Goal: Task Accomplishment & Management: Manage account settings

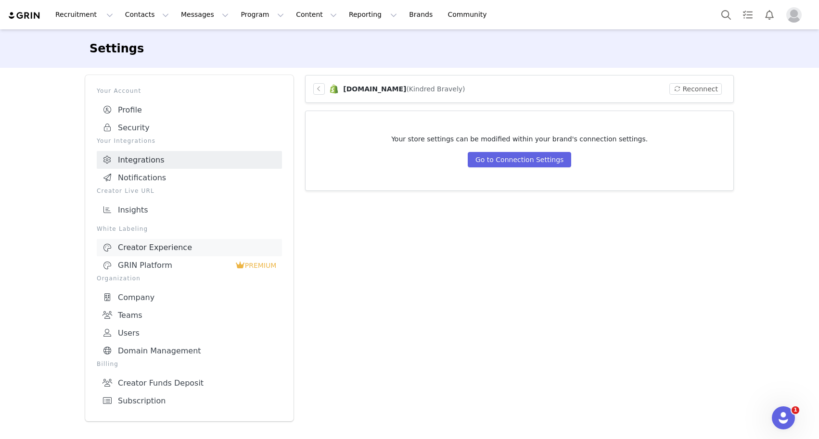
click at [153, 247] on div "Creator Experience" at bounding box center [189, 248] width 174 height 10
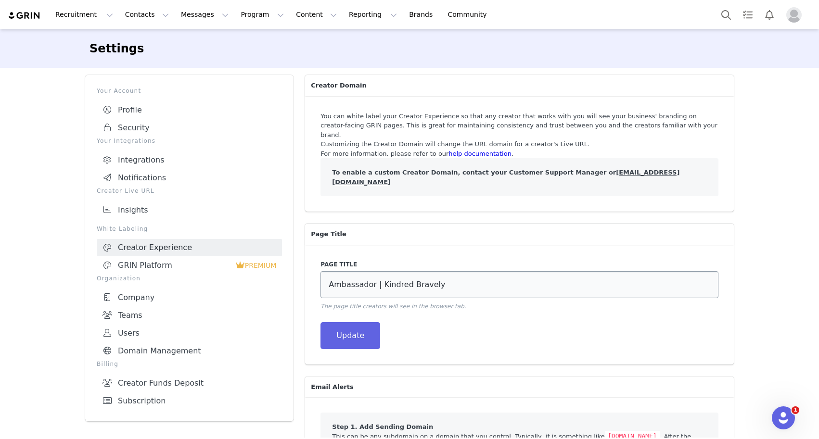
scroll to position [137, 0]
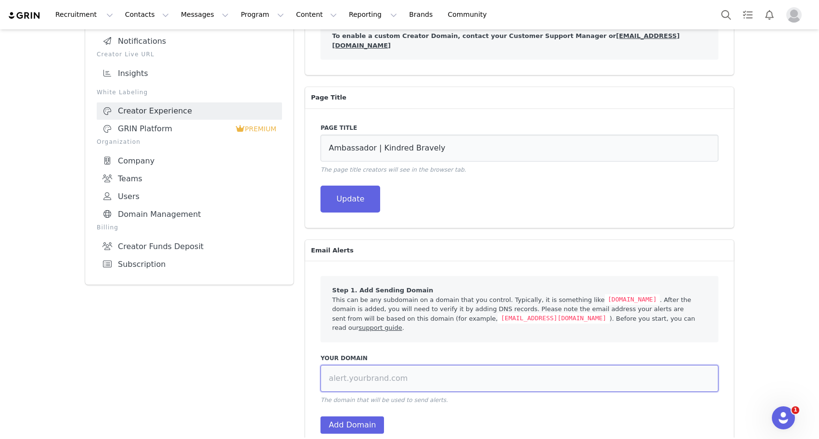
click at [392, 367] on input at bounding box center [519, 378] width 398 height 27
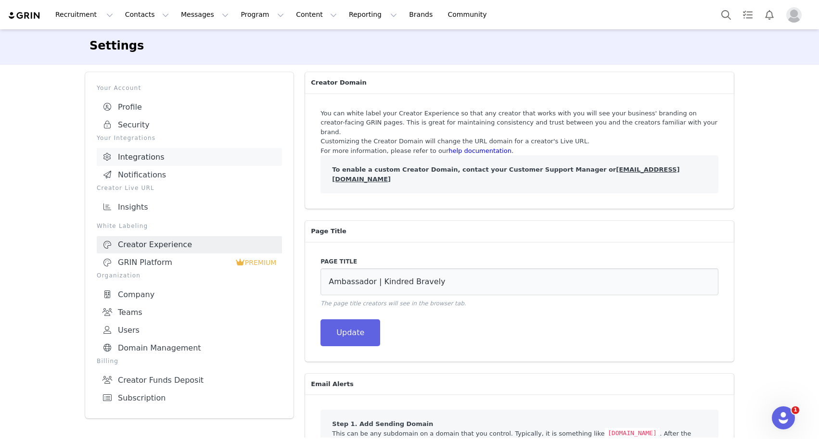
scroll to position [6, 0]
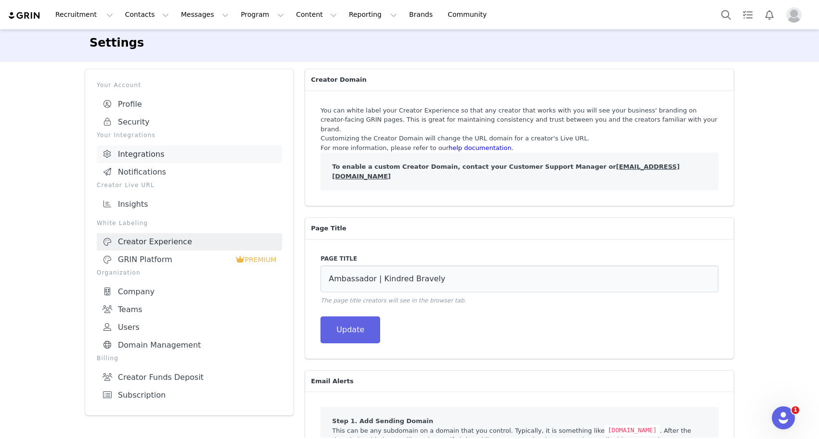
click at [152, 153] on link "Integrations" at bounding box center [189, 154] width 185 height 18
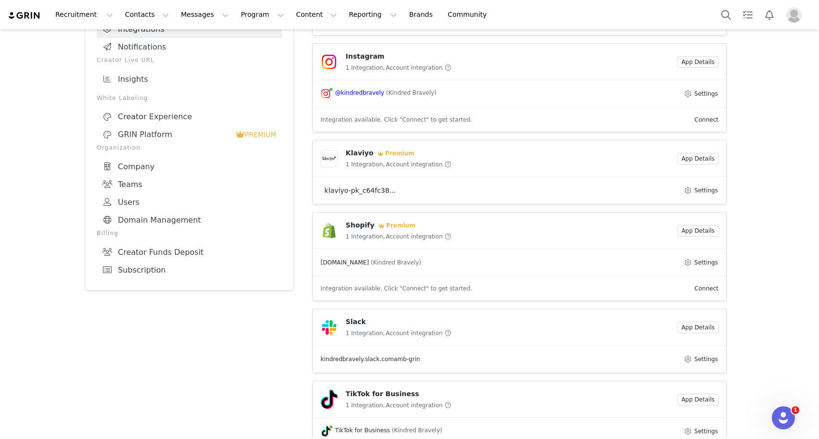
scroll to position [140, 0]
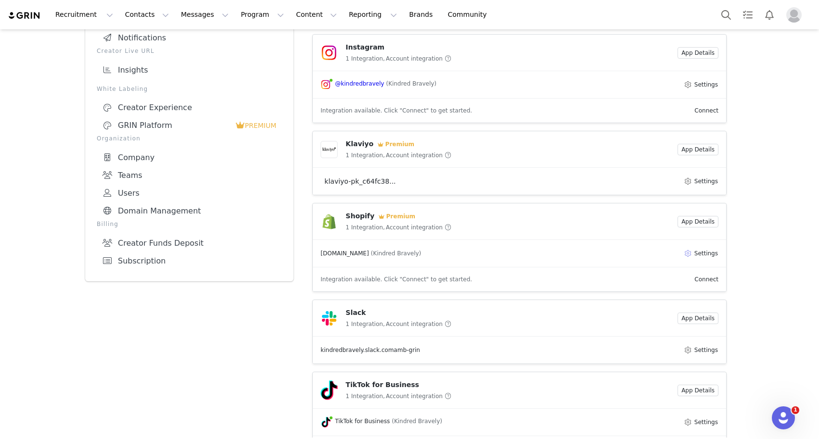
click at [705, 252] on button "Settings" at bounding box center [700, 254] width 35 height 12
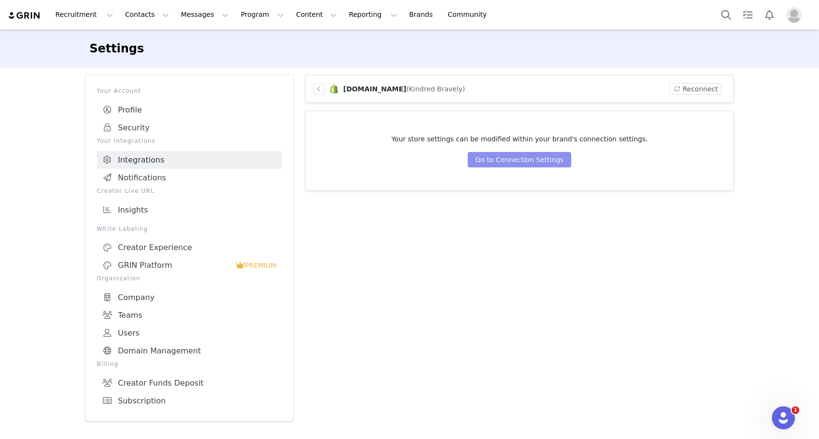
click at [543, 160] on button "Go to Connection Settings" at bounding box center [519, 159] width 103 height 15
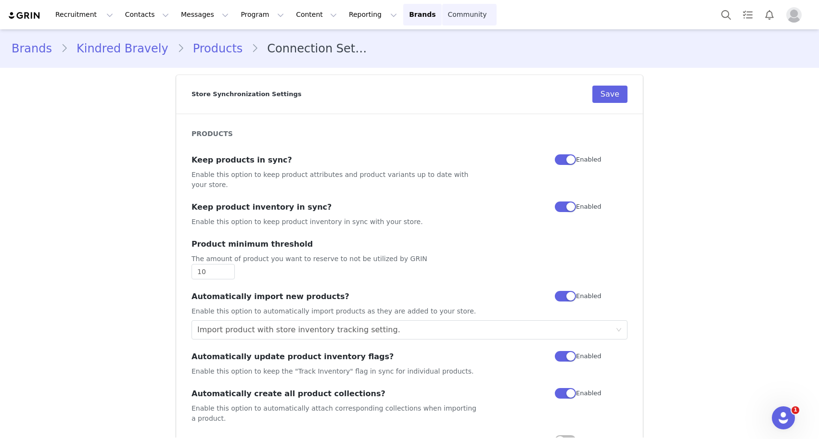
click at [442, 15] on link "Community Community" at bounding box center [469, 15] width 55 height 22
click at [122, 53] on link "Kindred Bravely" at bounding box center [122, 48] width 109 height 17
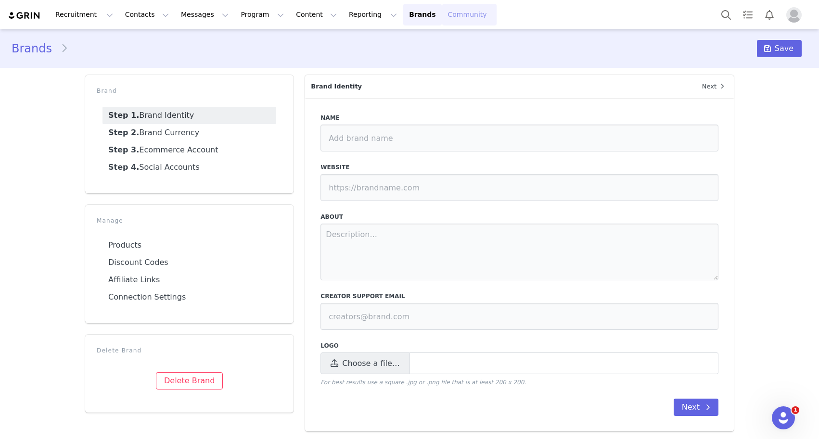
type input "Kindred Bravely"
type input "[URL][DOMAIN_NAME]"
type textarea "Designed for motherhood, so you can focus on what matters most Trusted by milli…"
type input "[EMAIL_ADDRESS][DOMAIN_NAME]"
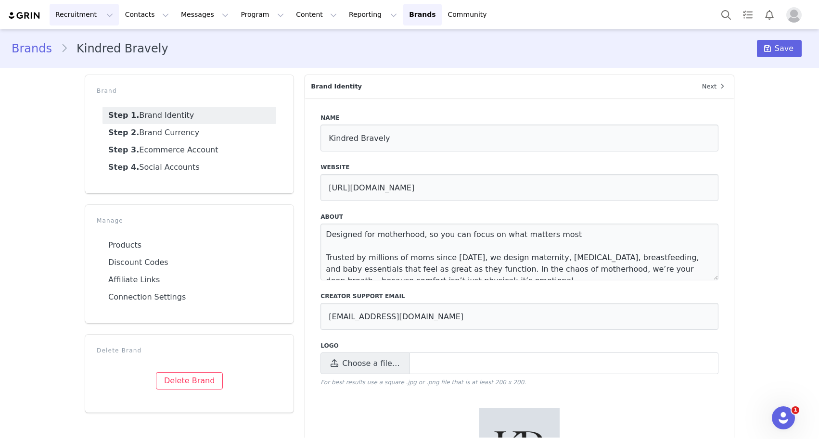
click at [84, 16] on button "Recruitment Recruitment" at bounding box center [84, 15] width 69 height 22
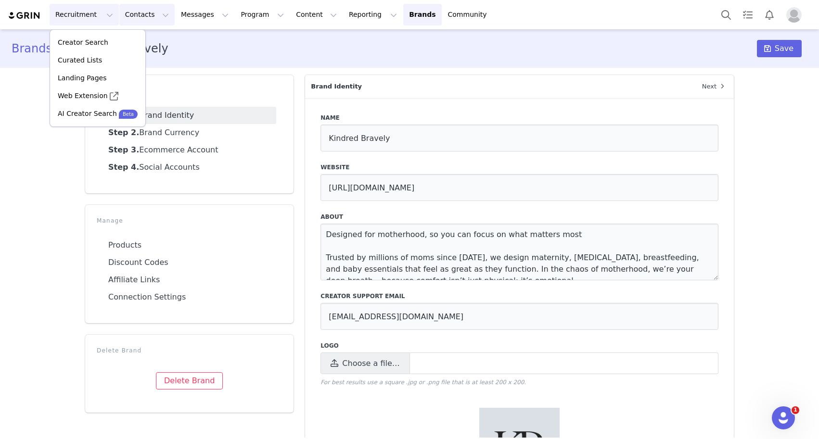
click at [146, 14] on button "Contacts Contacts" at bounding box center [146, 15] width 55 height 22
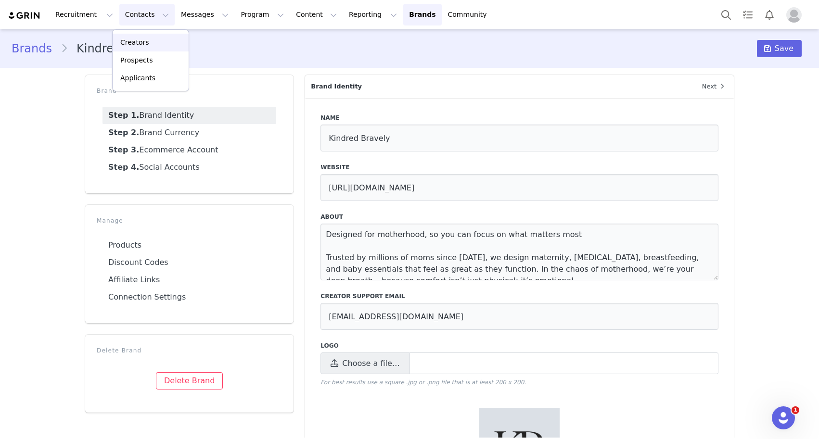
click at [149, 41] on div "Creators" at bounding box center [150, 43] width 64 height 10
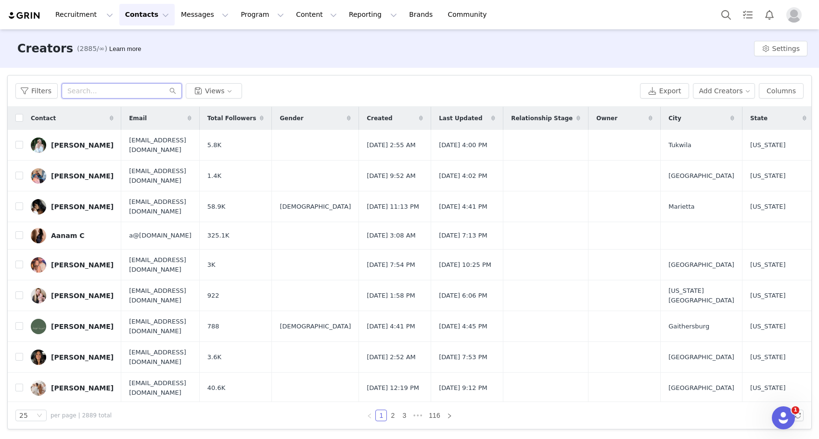
click at [141, 93] on input "text" at bounding box center [122, 90] width 120 height 15
paste input "[EMAIL_ADDRESS][DOMAIN_NAME]"
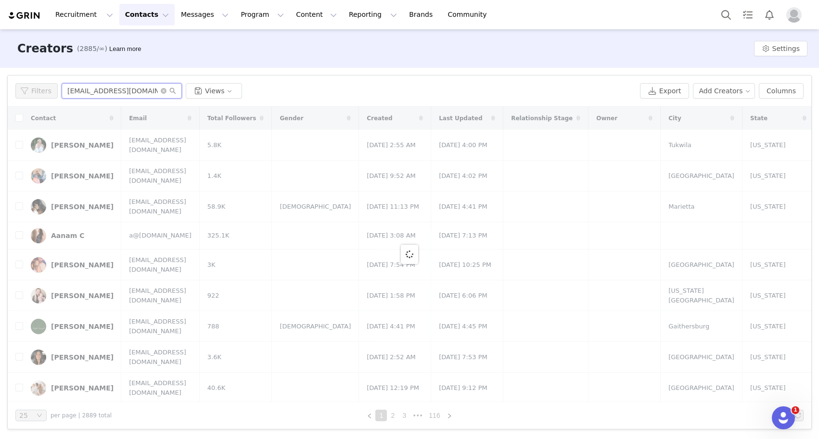
type input "[EMAIL_ADDRESS][DOMAIN_NAME]"
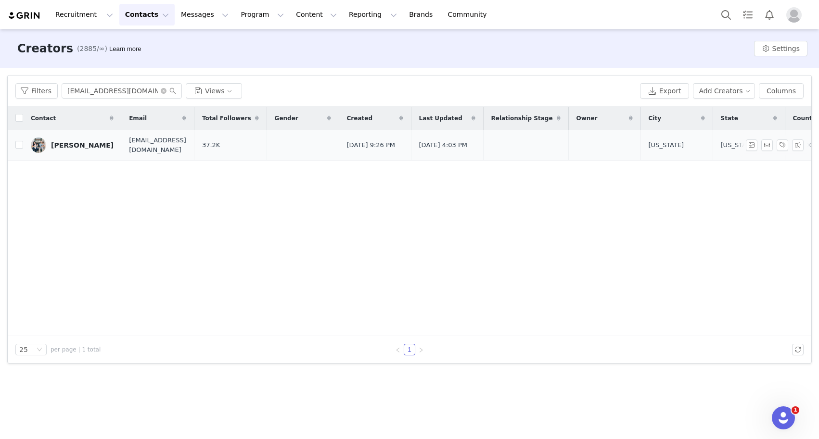
click at [77, 145] on div "[PERSON_NAME]" at bounding box center [82, 145] width 63 height 8
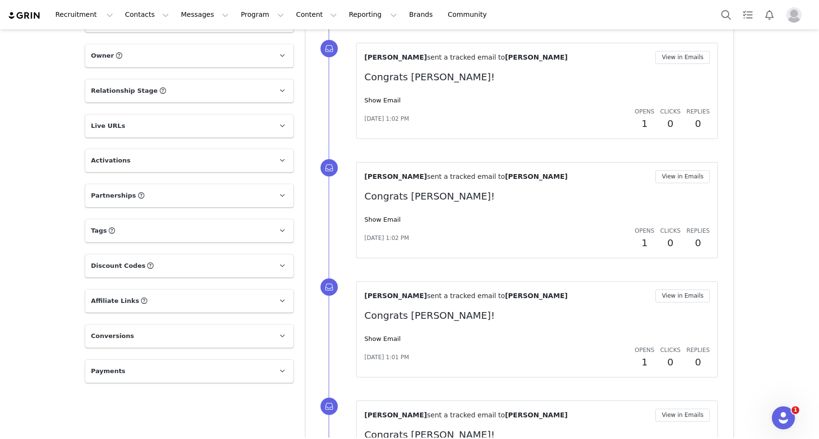
scroll to position [624, 0]
click at [241, 326] on p "Conversions" at bounding box center [177, 337] width 185 height 23
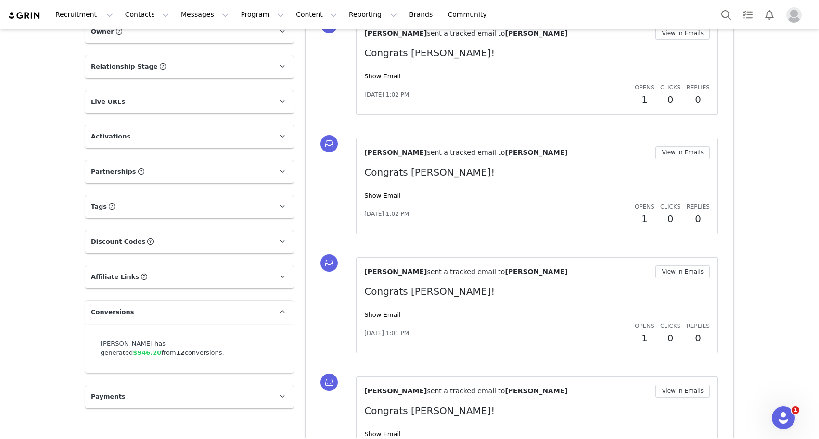
scroll to position [680, 0]
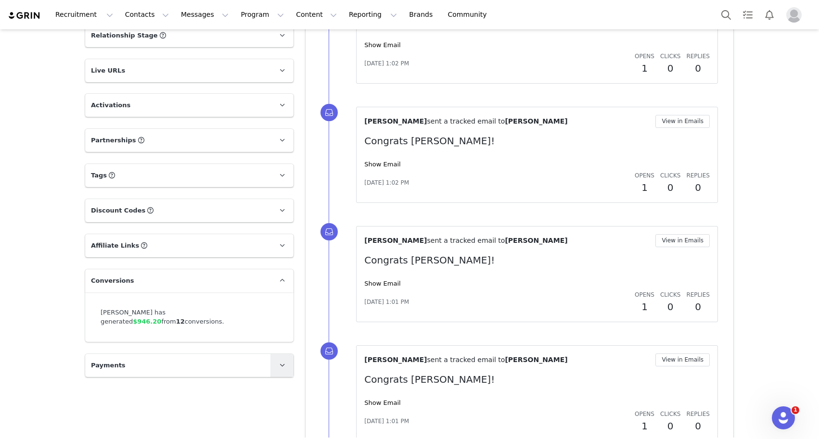
click at [277, 360] on span at bounding box center [282, 366] width 12 height 12
click at [266, 239] on p "Affiliate Links Affiliate links associated with this Creator" at bounding box center [177, 245] width 185 height 23
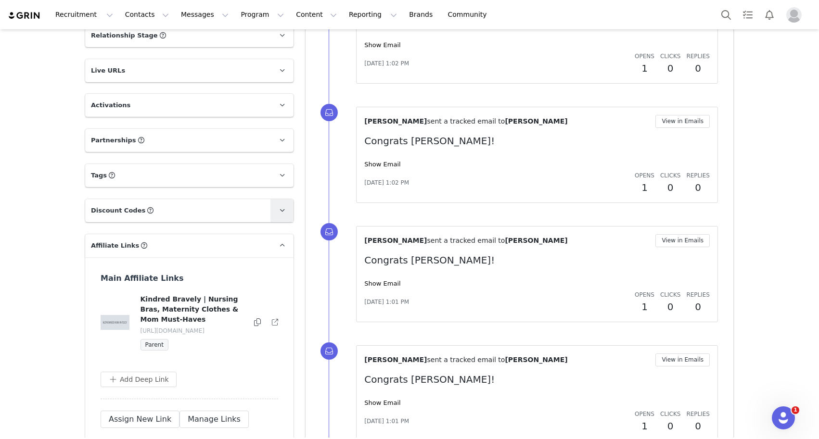
click at [281, 207] on icon at bounding box center [282, 210] width 5 height 6
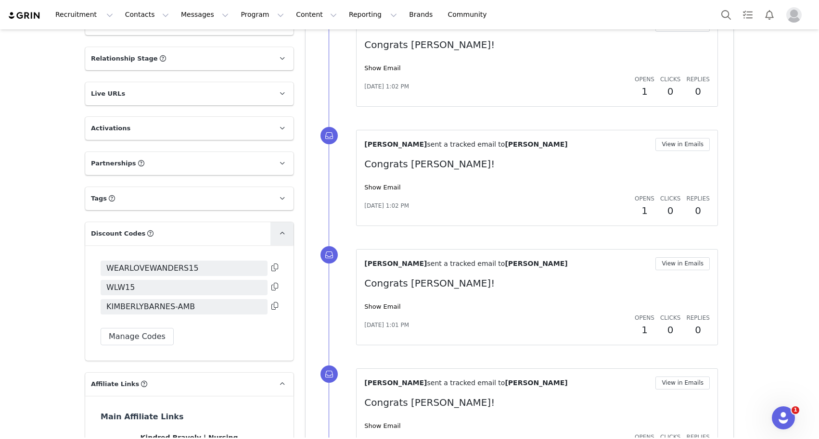
scroll to position [656, 0]
click at [281, 188] on link at bounding box center [281, 199] width 23 height 23
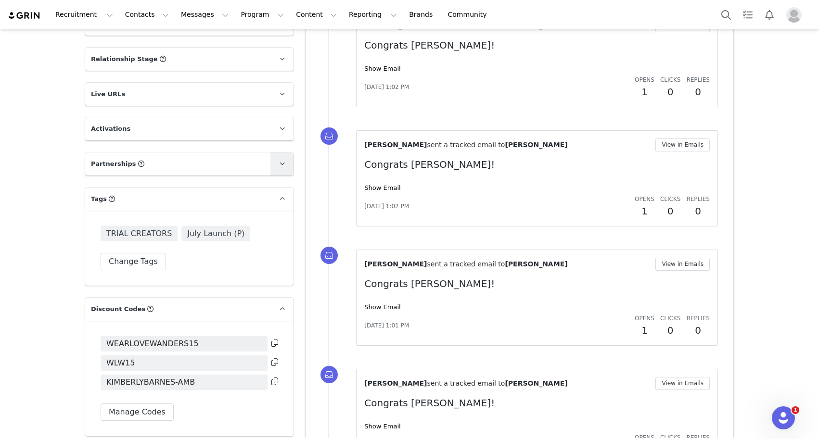
click at [282, 161] on icon at bounding box center [282, 164] width 5 height 6
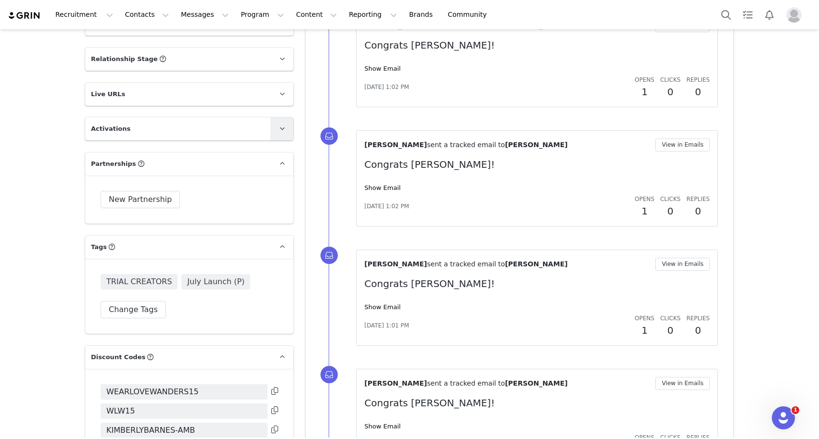
click at [280, 126] on icon at bounding box center [282, 129] width 5 height 6
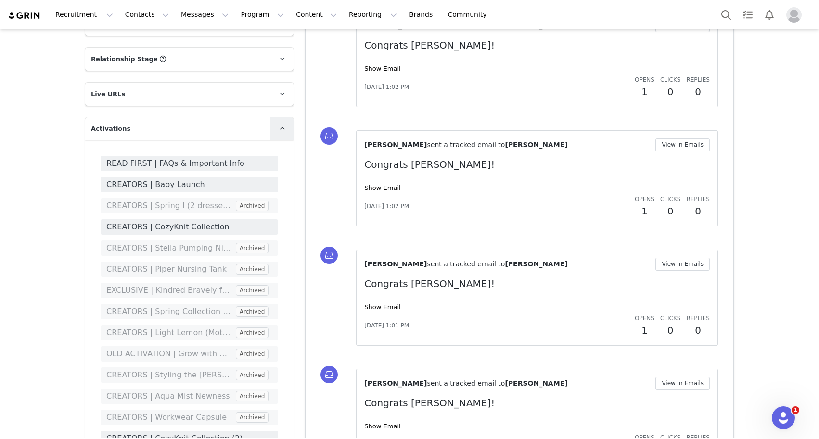
click at [278, 117] on link at bounding box center [281, 128] width 23 height 23
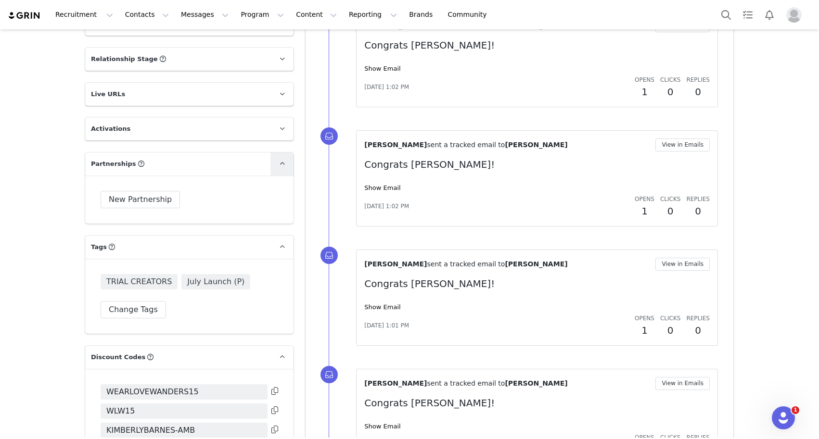
click at [285, 158] on span at bounding box center [282, 164] width 12 height 12
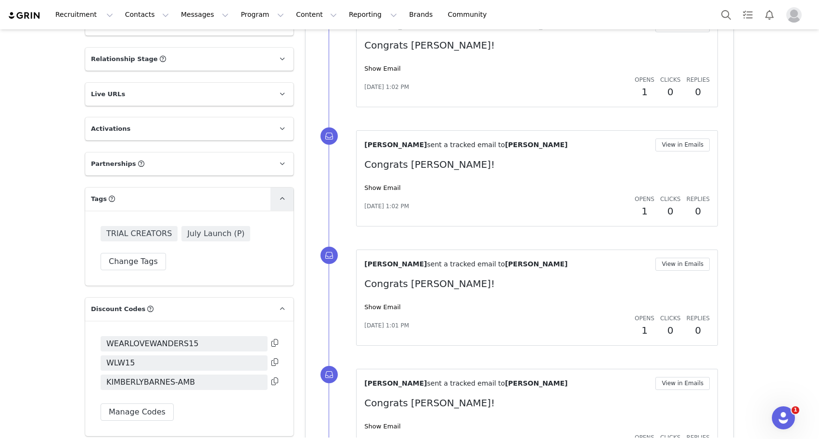
click at [284, 196] on icon at bounding box center [282, 199] width 5 height 6
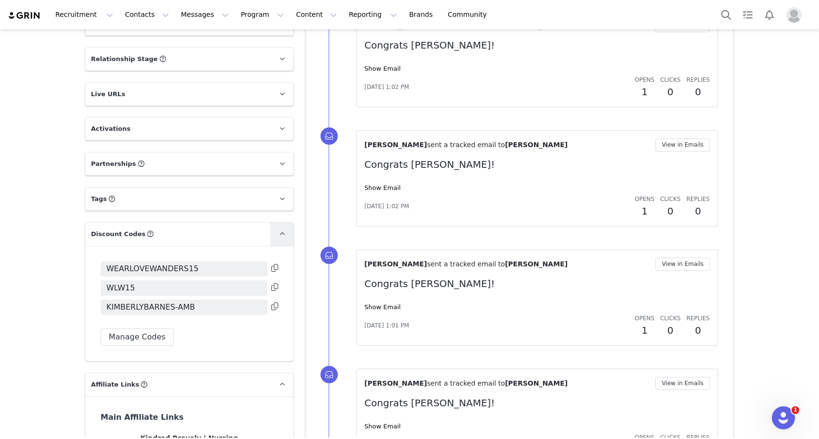
click at [285, 229] on span at bounding box center [282, 235] width 12 height 12
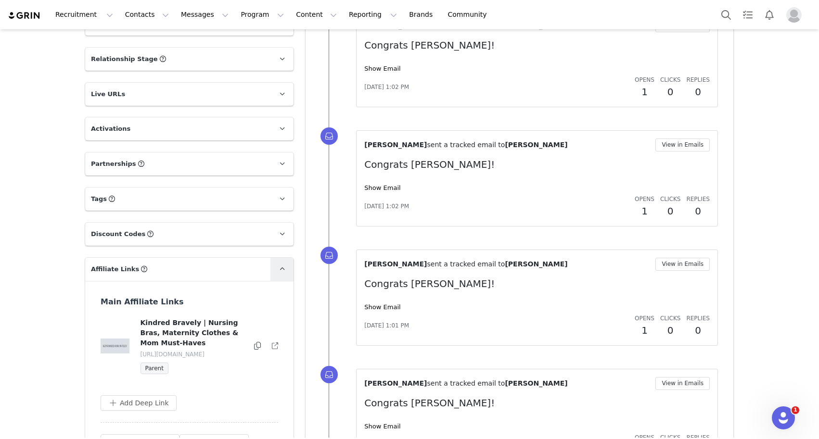
click at [287, 264] on span at bounding box center [282, 270] width 12 height 12
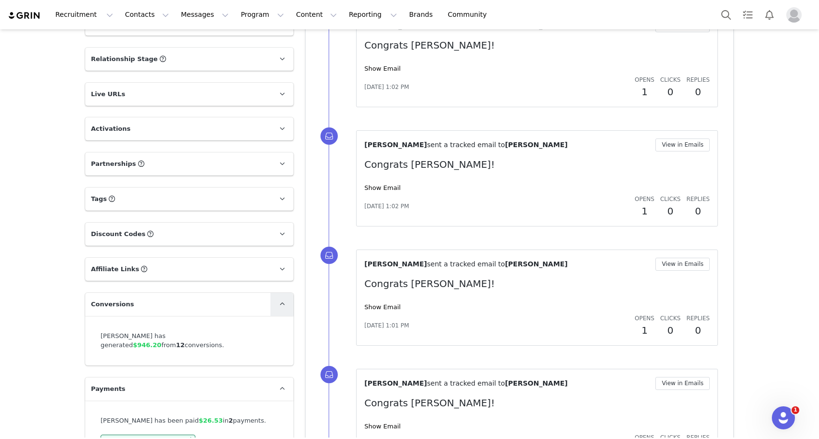
click at [284, 301] on icon at bounding box center [282, 304] width 5 height 6
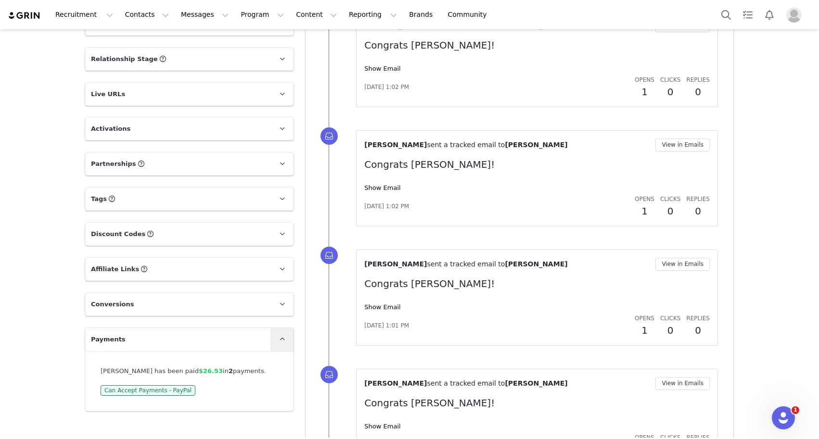
click at [284, 334] on span at bounding box center [282, 340] width 12 height 12
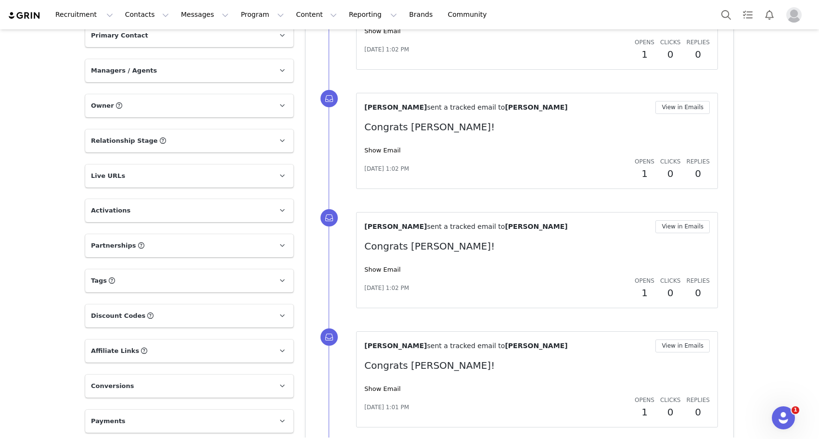
scroll to position [576, 0]
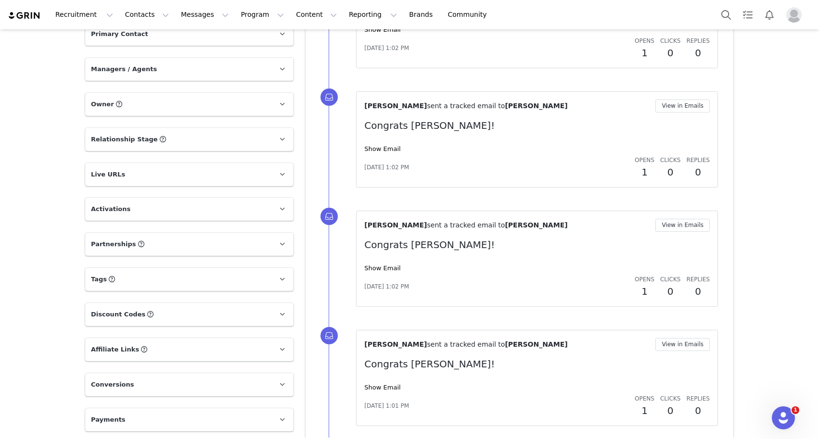
click at [59, 239] on div "Creators [PERSON_NAME] Profile [PERSON_NAME] 37.2K followers Audience Reports R…" at bounding box center [409, 202] width 819 height 1499
click at [172, 198] on p "Activations" at bounding box center [177, 209] width 185 height 23
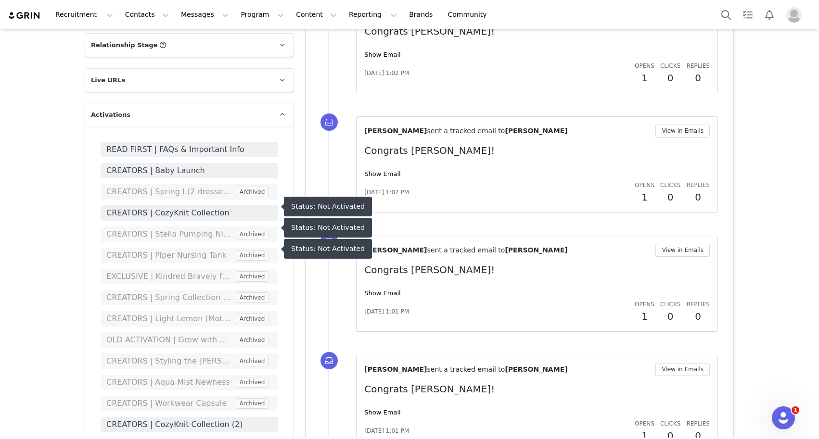
scroll to position [698, 0]
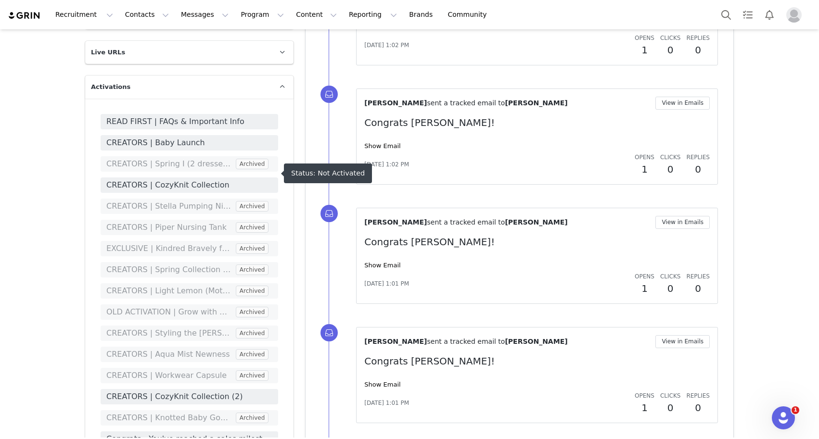
click at [193, 179] on span "CREATORS | CozyKnit Collection" at bounding box center [189, 185] width 166 height 12
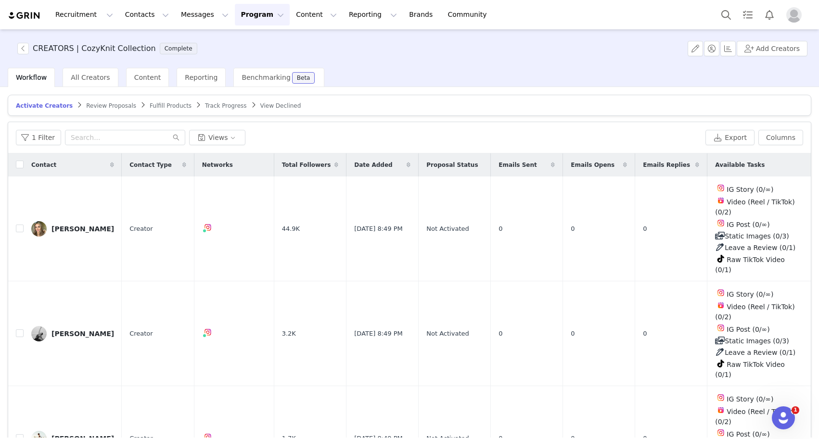
click at [158, 104] on span "Fulfill Products" at bounding box center [171, 105] width 42 height 7
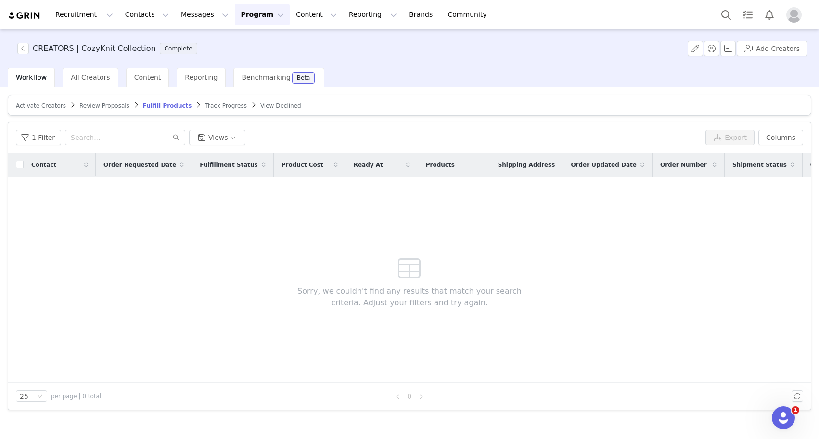
click at [249, 15] on button "Program Program" at bounding box center [262, 15] width 55 height 22
click at [263, 42] on div "Activations" at bounding box center [258, 43] width 64 height 10
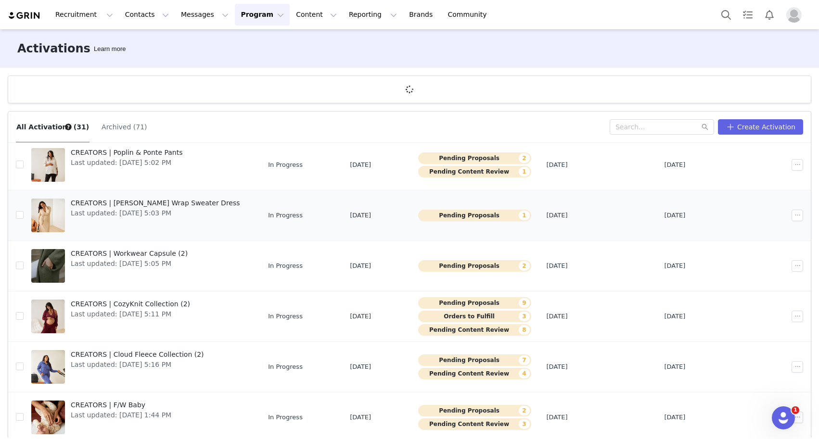
scroll to position [27, 0]
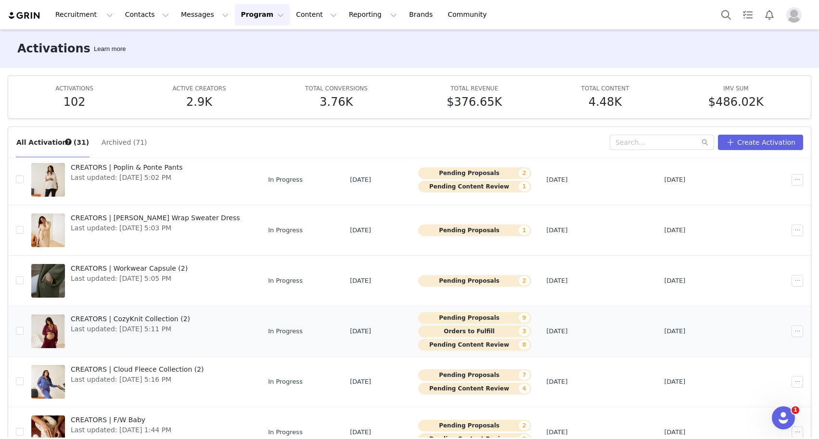
click at [150, 320] on span "CREATORS | CozyKnit Collection (2)" at bounding box center [130, 319] width 119 height 10
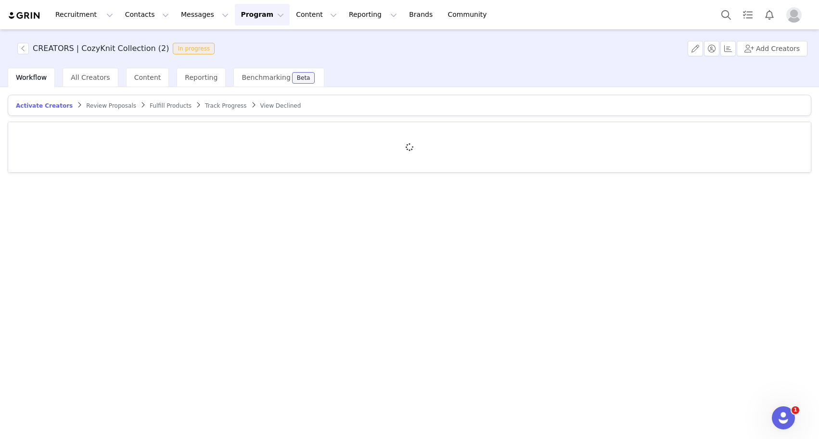
click at [168, 105] on span "Fulfill Products" at bounding box center [171, 105] width 42 height 7
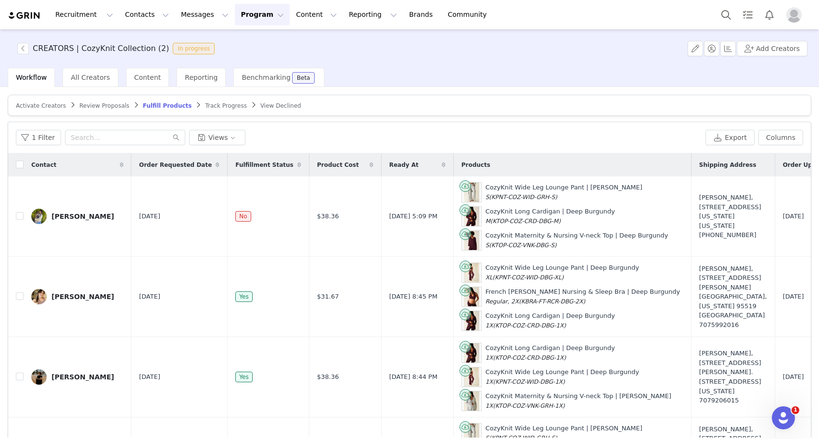
click at [252, 17] on button "Program Program" at bounding box center [262, 15] width 55 height 22
click at [255, 12] on button "Program Program" at bounding box center [262, 15] width 55 height 22
click at [311, 193] on td "$38.36" at bounding box center [345, 217] width 72 height 80
click at [217, 104] on span "Track Progress" at bounding box center [225, 105] width 41 height 7
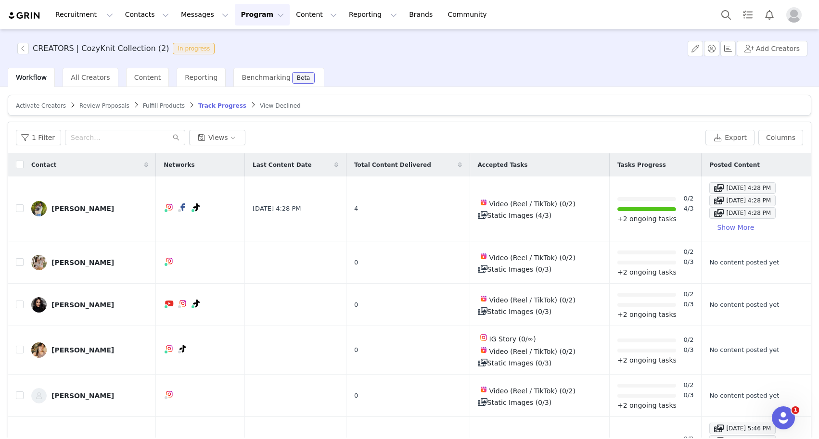
click at [162, 104] on span "Fulfill Products" at bounding box center [164, 105] width 42 height 7
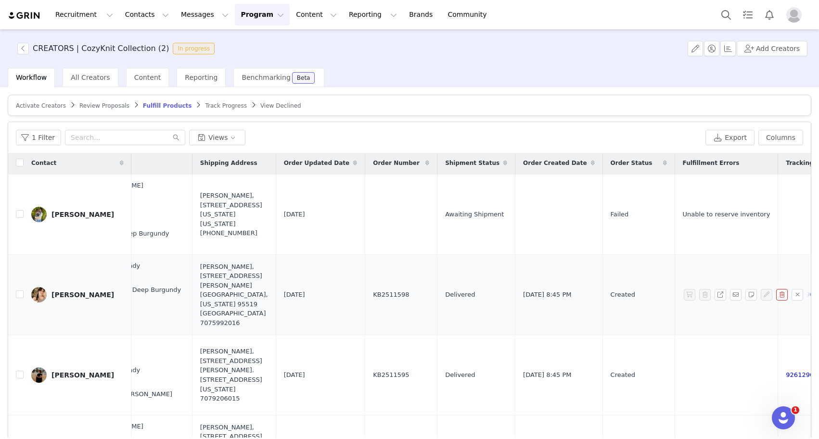
scroll to position [0, 499]
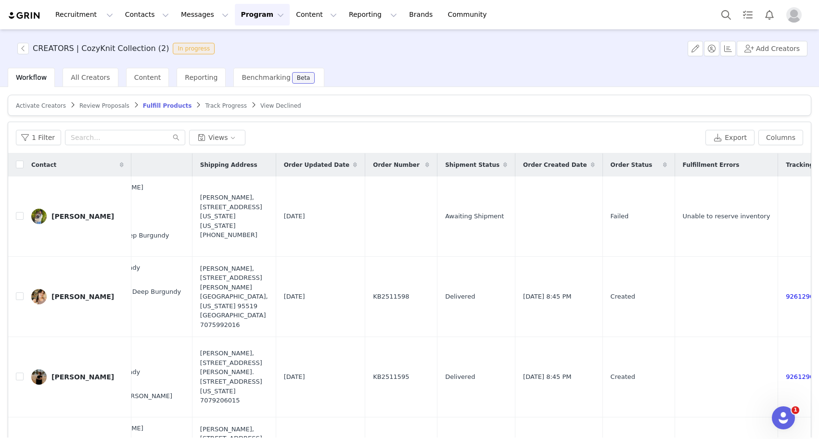
click at [503, 166] on icon at bounding box center [505, 165] width 4 height 6
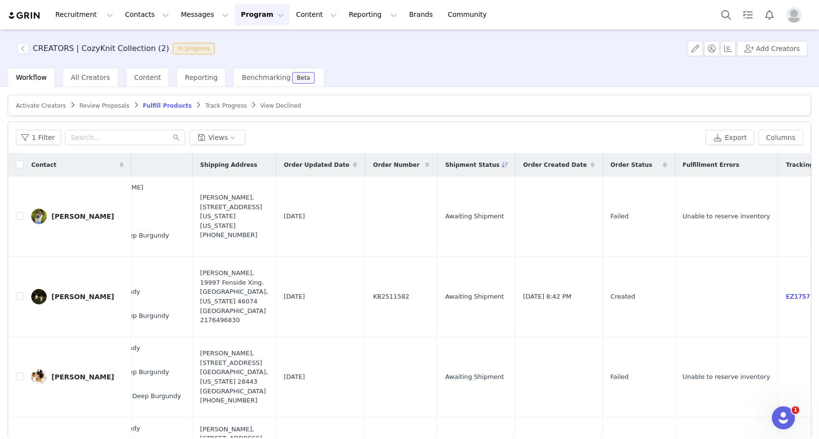
click at [252, 17] on button "Program Program" at bounding box center [262, 15] width 55 height 22
click at [244, 42] on p "Activations" at bounding box center [246, 43] width 37 height 10
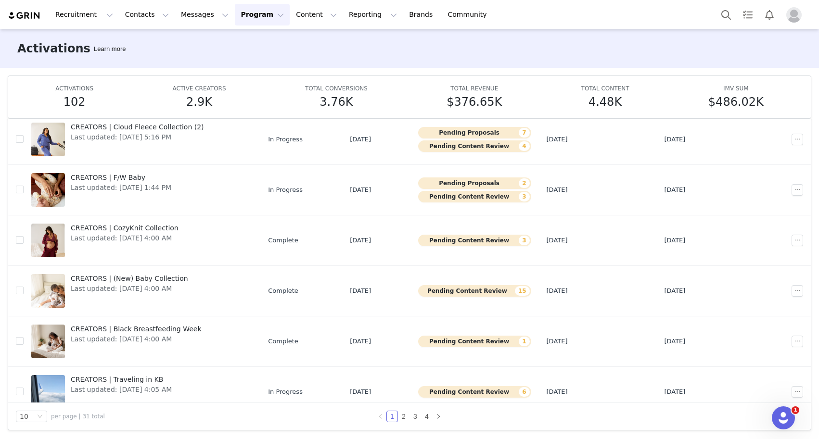
scroll to position [233, 0]
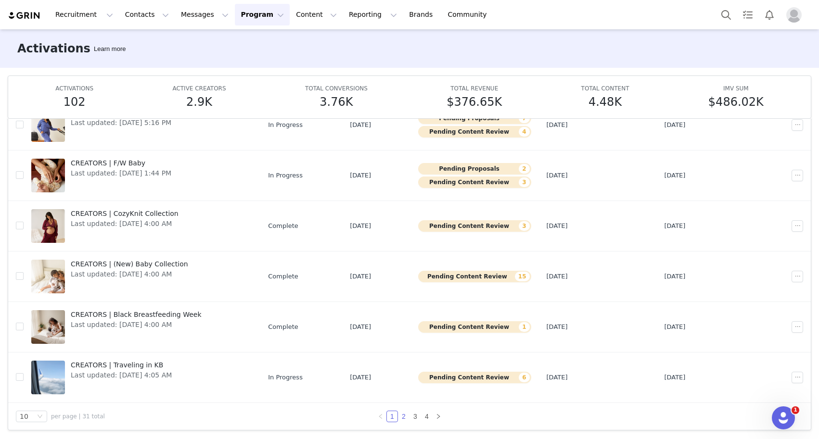
click at [405, 415] on link "2" at bounding box center [403, 416] width 11 height 11
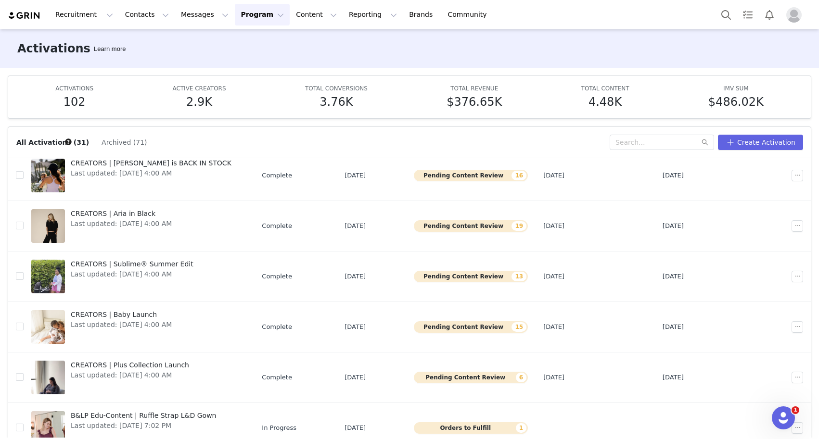
scroll to position [51, 0]
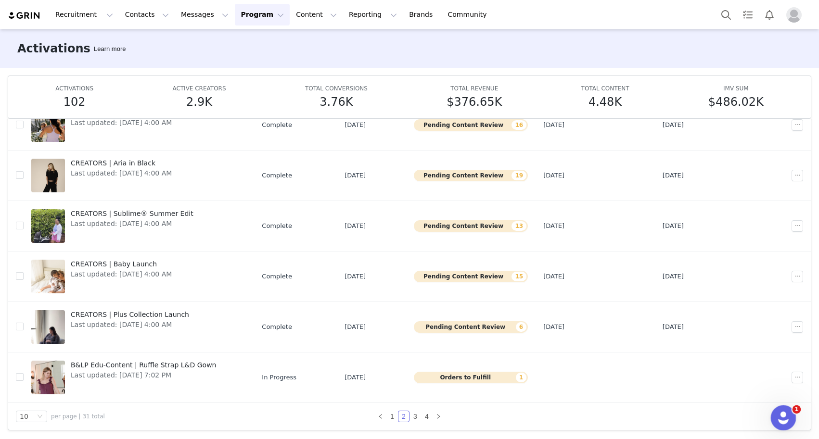
click at [786, 415] on icon "Open Intercom Messenger" at bounding box center [782, 417] width 16 height 16
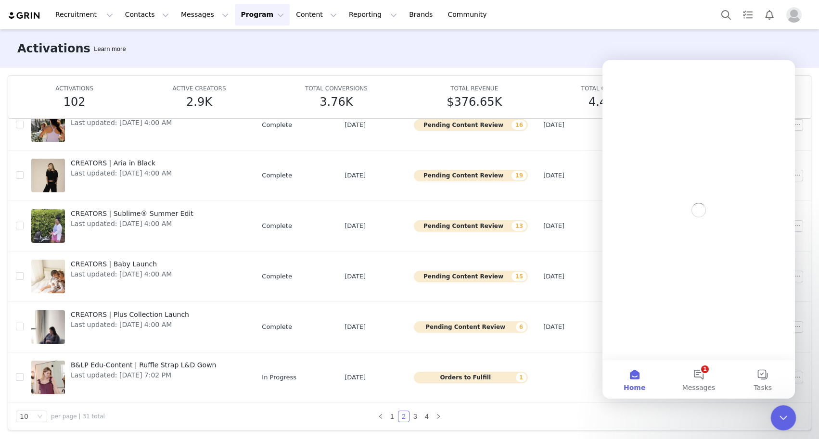
scroll to position [0, 0]
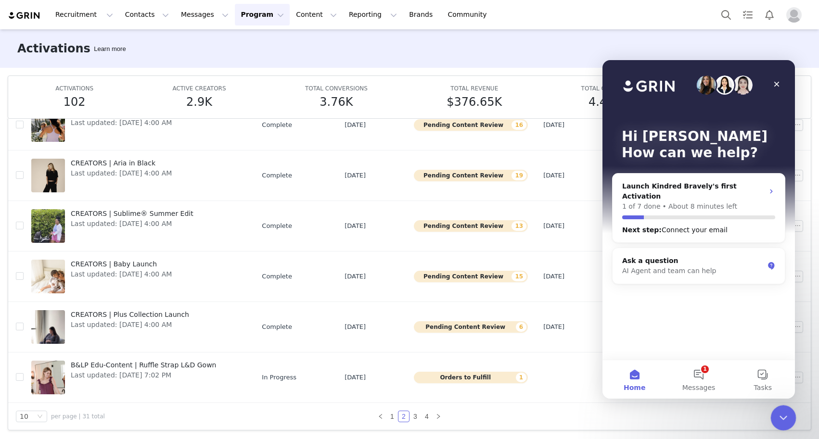
click at [784, 415] on icon "Close Intercom Messenger" at bounding box center [782, 417] width 12 height 12
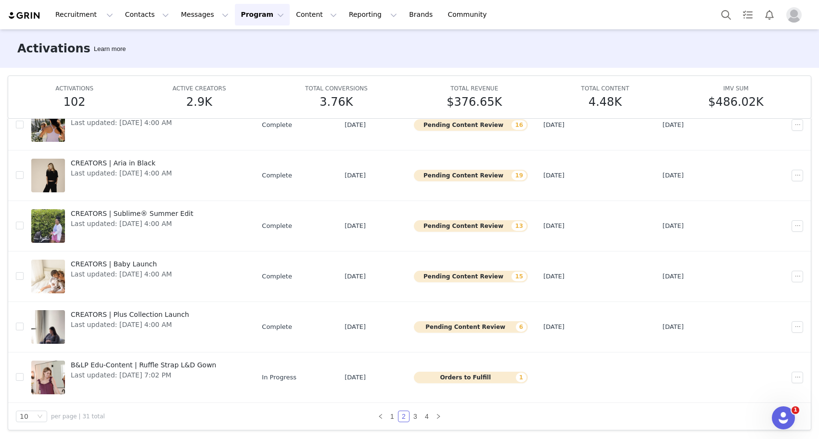
click at [19, 19] on img at bounding box center [25, 15] width 34 height 9
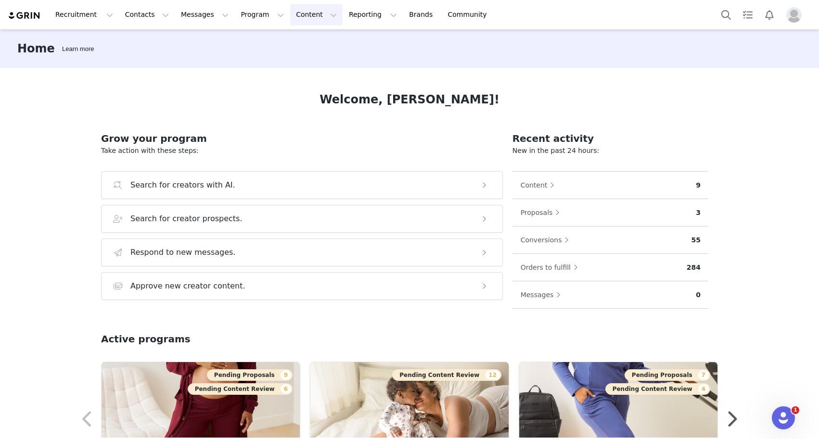
click at [291, 13] on button "Content Content" at bounding box center [316, 15] width 52 height 22
click at [239, 17] on button "Program Program" at bounding box center [262, 15] width 55 height 22
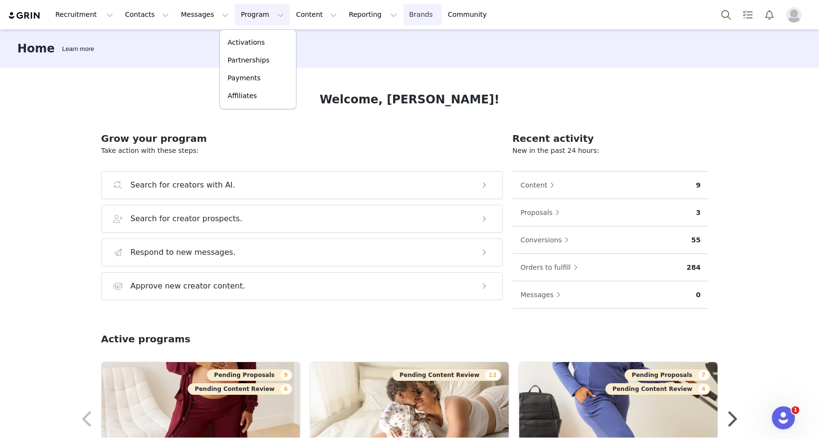
click at [403, 16] on link "Brands Brands" at bounding box center [422, 15] width 38 height 22
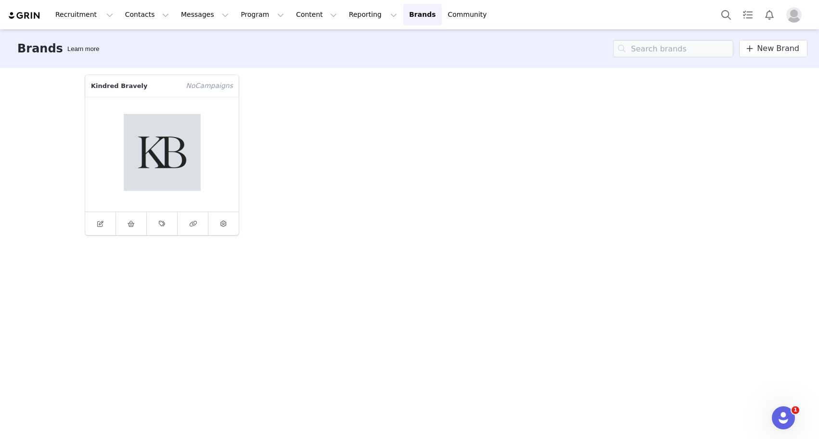
click at [177, 116] on figure at bounding box center [162, 154] width 154 height 115
click at [226, 223] on icon at bounding box center [223, 224] width 6 height 6
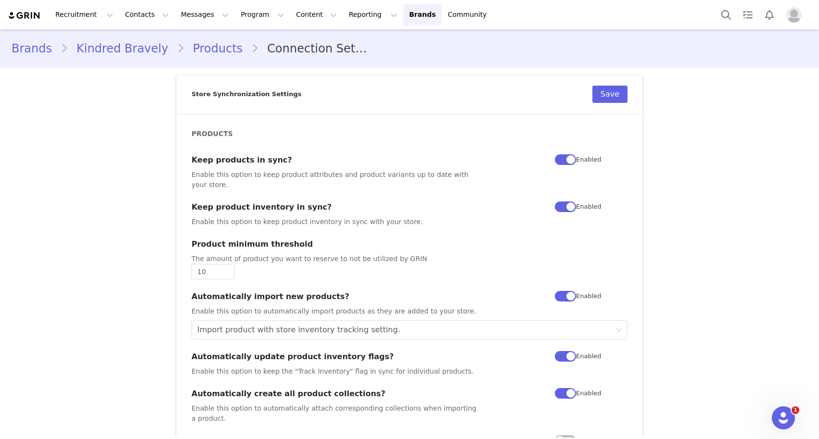
click at [122, 56] on link "Kindred Bravely" at bounding box center [122, 48] width 109 height 17
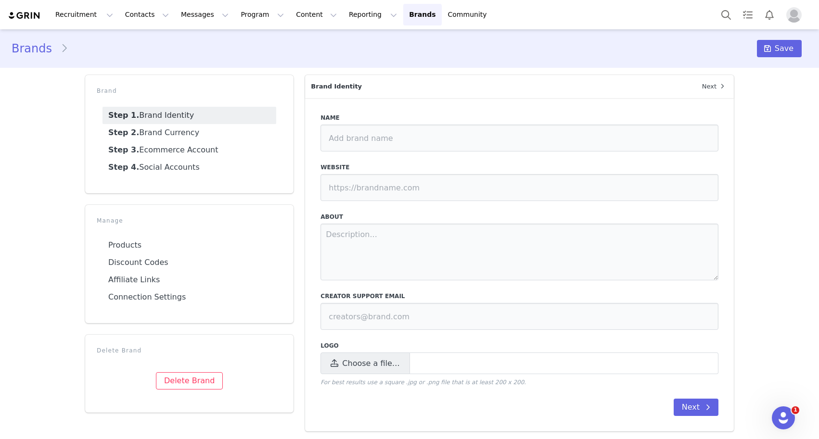
type input "Kindred Bravely"
type input "[URL][DOMAIN_NAME]"
type textarea "Designed for motherhood, so you can focus on what matters most Trusted by milli…"
type input "[EMAIL_ADDRESS][DOMAIN_NAME]"
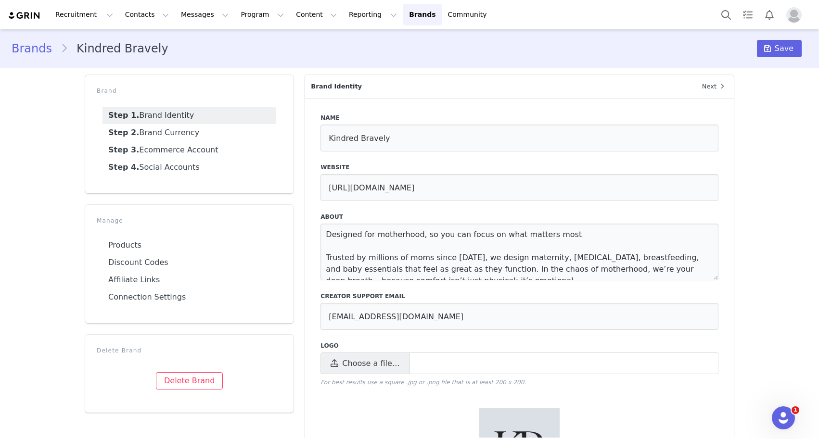
click at [40, 50] on link "Brands" at bounding box center [36, 48] width 49 height 17
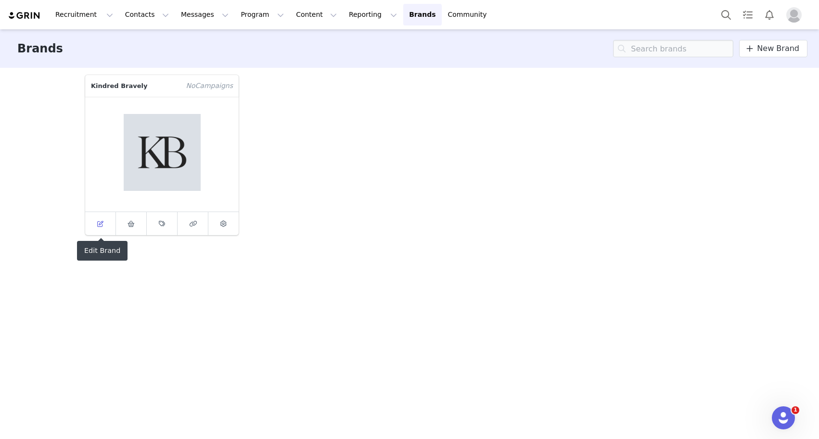
click at [99, 224] on icon at bounding box center [100, 224] width 6 height 6
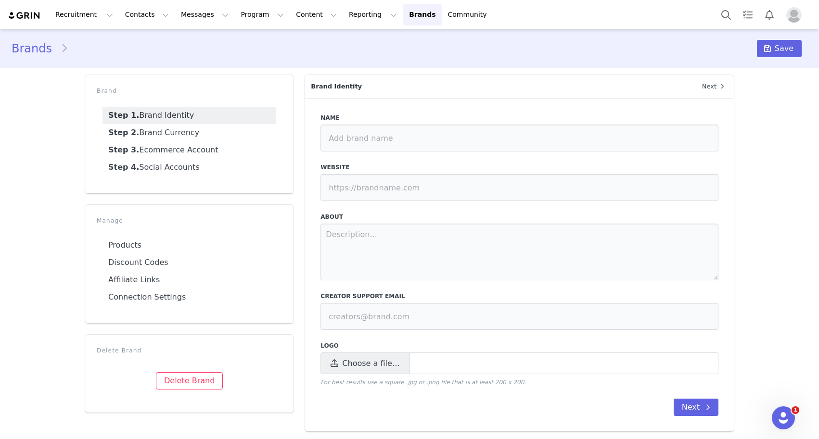
type input "Kindred Bravely"
type input "[URL][DOMAIN_NAME]"
type textarea "Designed for motherhood, so you can focus on what matters most Trusted by milli…"
type input "[EMAIL_ADDRESS][DOMAIN_NAME]"
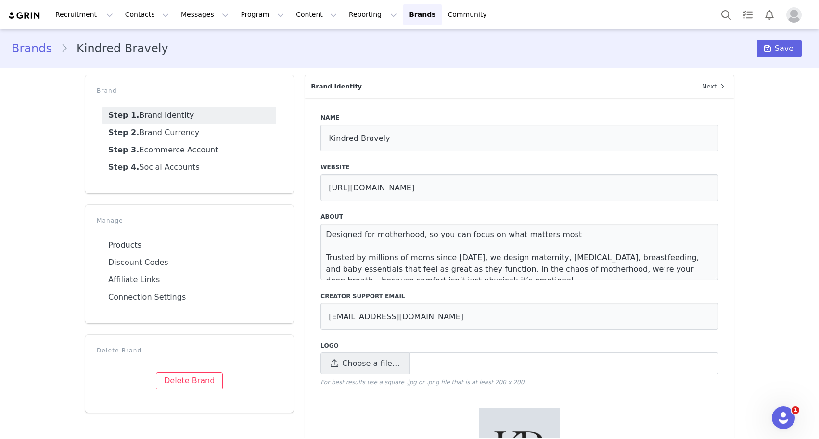
click at [28, 46] on link "Brands" at bounding box center [36, 48] width 49 height 17
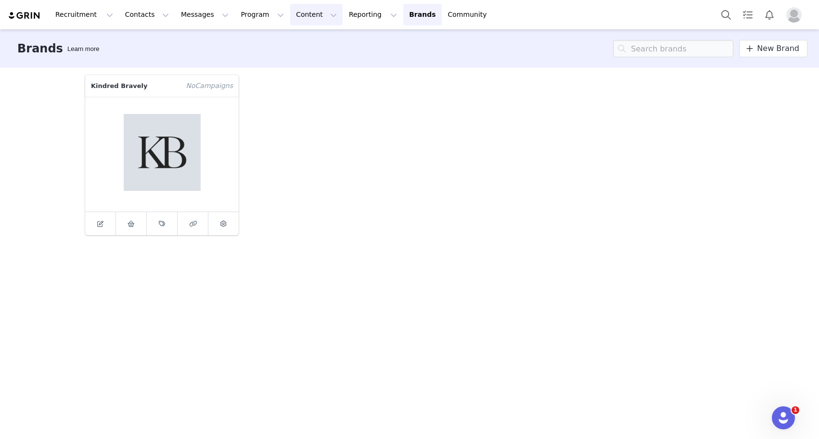
click at [291, 12] on button "Content Content" at bounding box center [316, 15] width 52 height 22
click at [611, 62] on div "Brands Learn more New Brand" at bounding box center [409, 48] width 819 height 38
click at [795, 12] on img "Profile" at bounding box center [793, 14] width 15 height 15
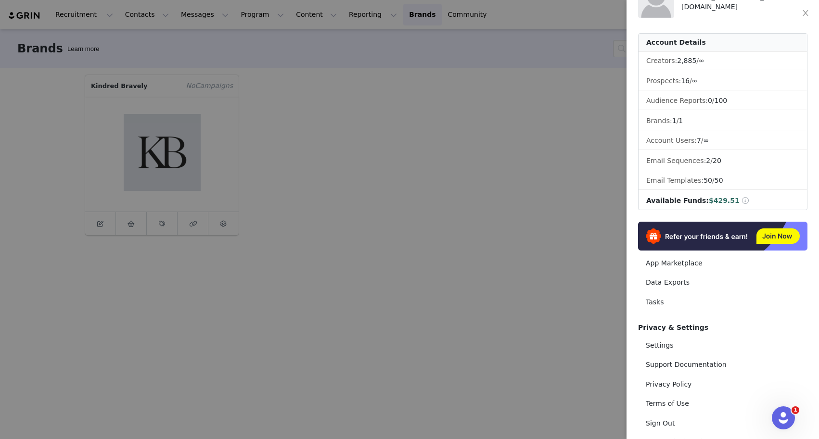
scroll to position [48, 0]
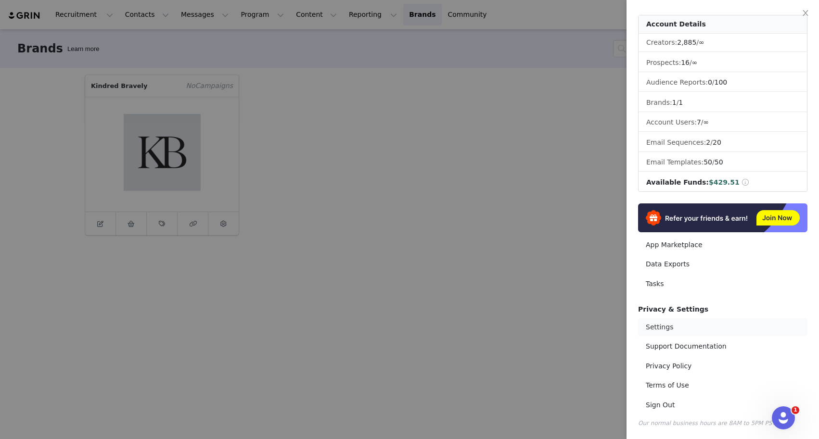
click at [667, 326] on link "Settings" at bounding box center [722, 328] width 169 height 18
select select "UTC"
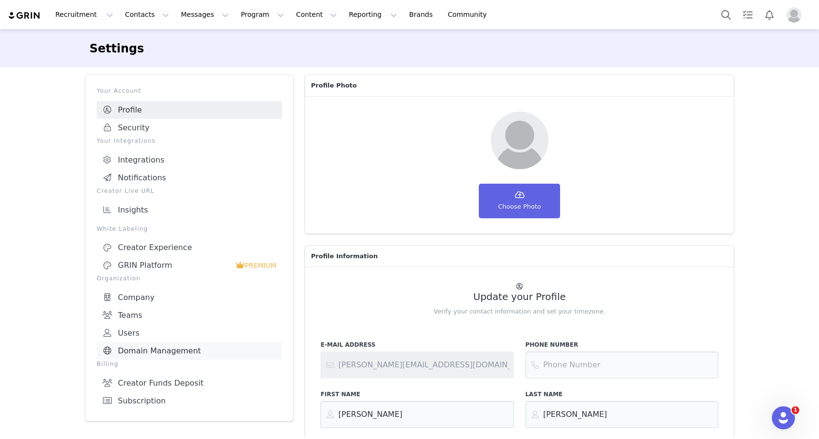
click at [167, 347] on link "Domain Management" at bounding box center [189, 351] width 185 height 18
select select "9197"
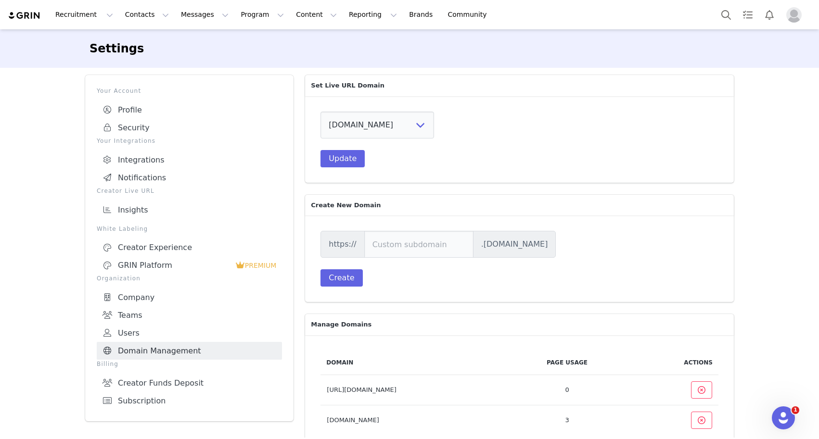
scroll to position [20, 0]
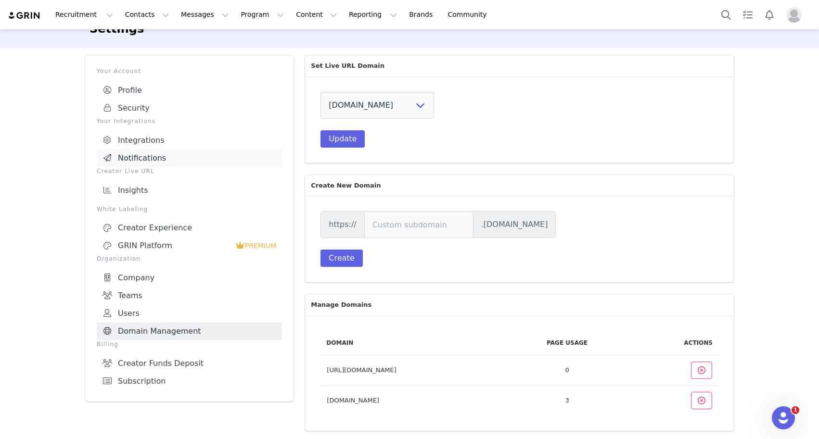
click at [157, 159] on link "Notifications" at bounding box center [189, 158] width 185 height 18
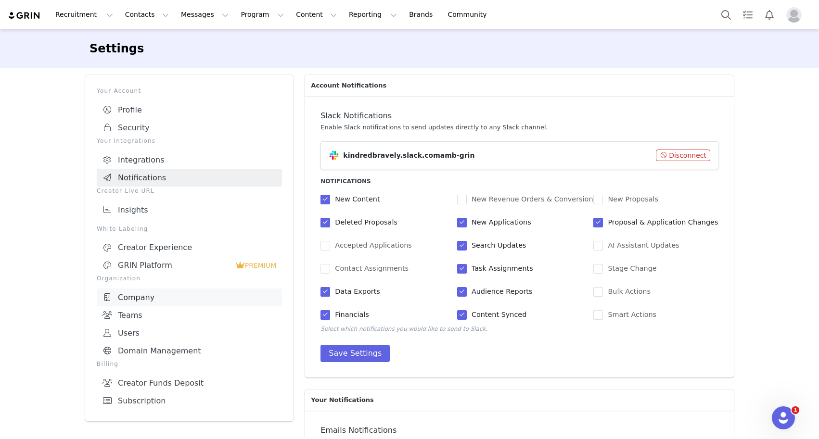
click at [163, 293] on link "Company" at bounding box center [189, 298] width 185 height 18
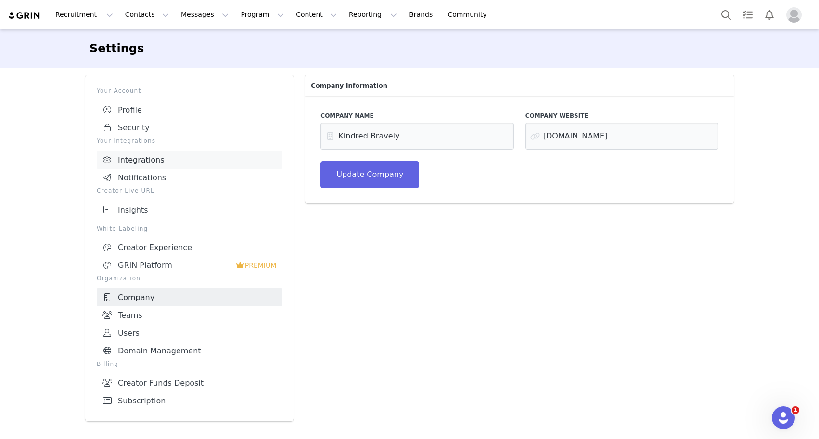
click at [169, 161] on link "Integrations" at bounding box center [189, 160] width 185 height 18
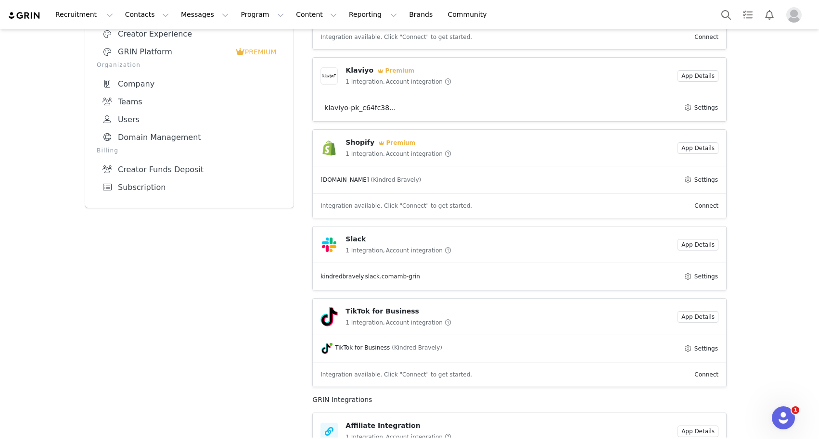
scroll to position [346, 0]
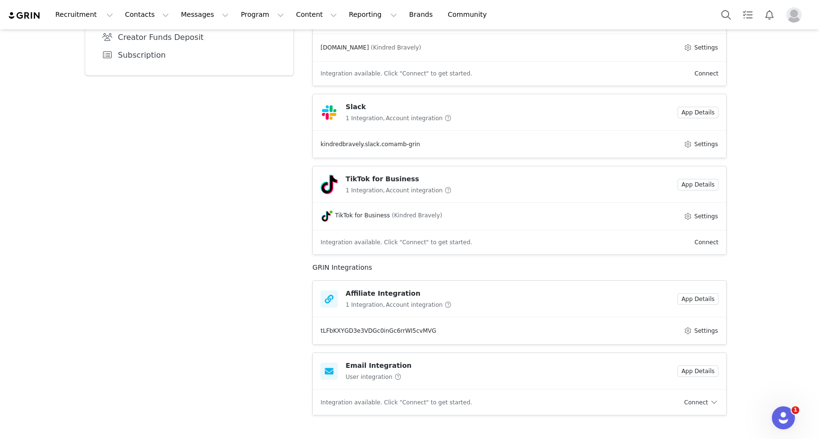
click at [706, 405] on link "Connect" at bounding box center [701, 402] width 34 height 7
click at [622, 368] on div "Email Integration User integration" at bounding box center [498, 371] width 357 height 21
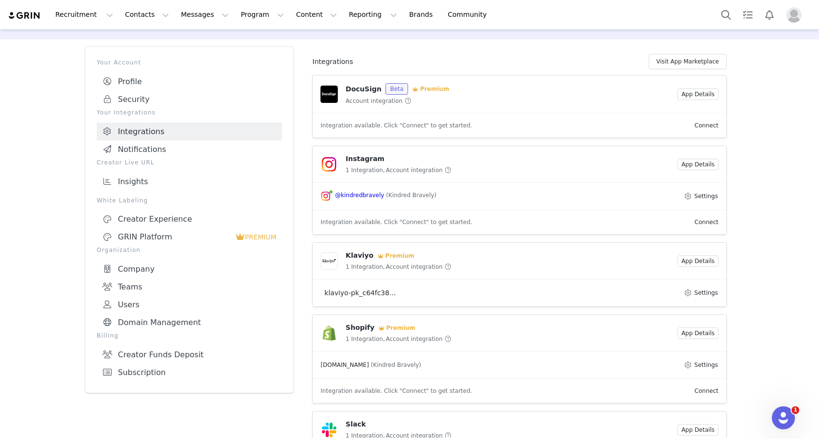
scroll to position [0, 0]
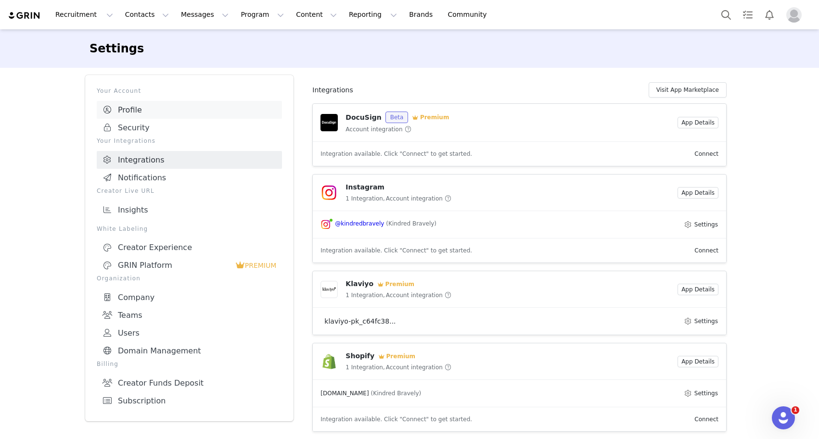
click at [145, 110] on link "Profile" at bounding box center [189, 110] width 185 height 18
select select "UTC"
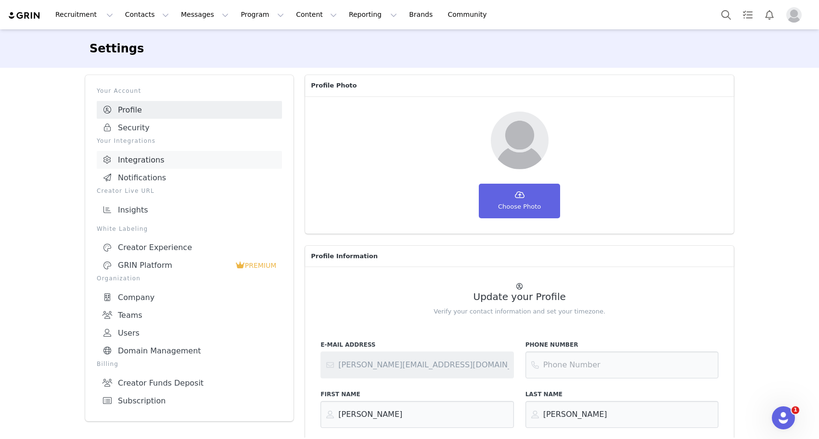
click at [146, 158] on link "Integrations" at bounding box center [189, 160] width 185 height 18
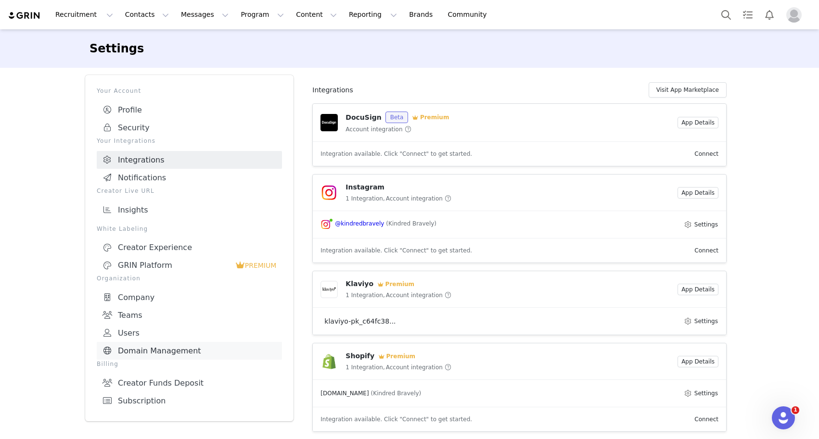
click at [149, 346] on link "Domain Management" at bounding box center [189, 351] width 185 height 18
select select "9197"
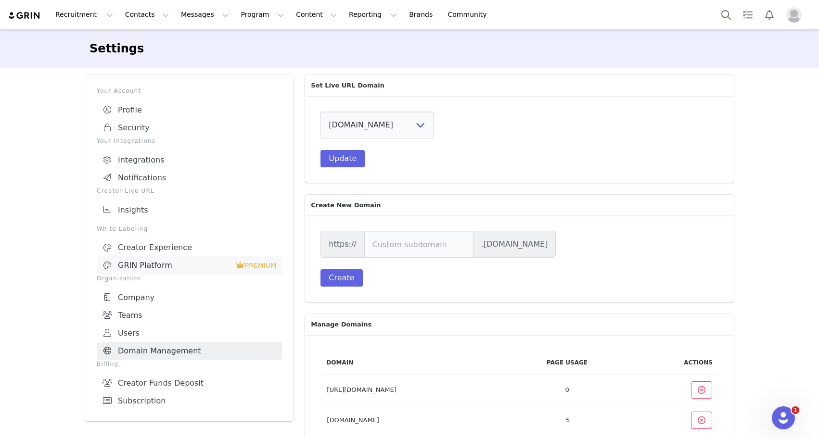
click at [178, 264] on div "GRIN Platform" at bounding box center [168, 266] width 133 height 10
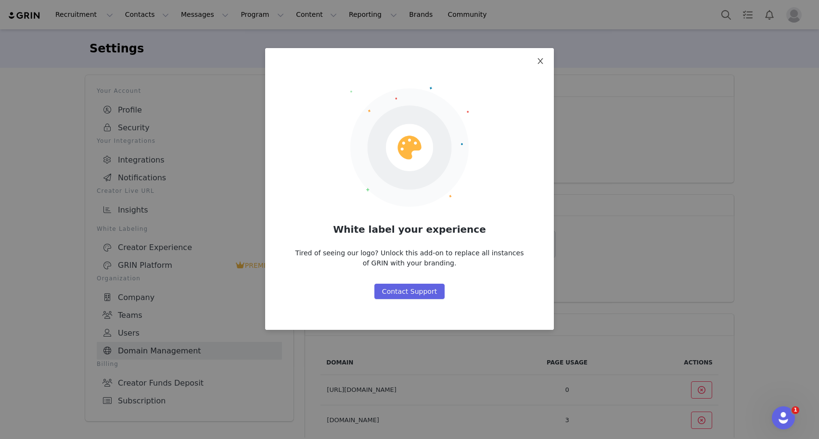
click at [537, 63] on icon "icon: close" at bounding box center [541, 61] width 8 height 8
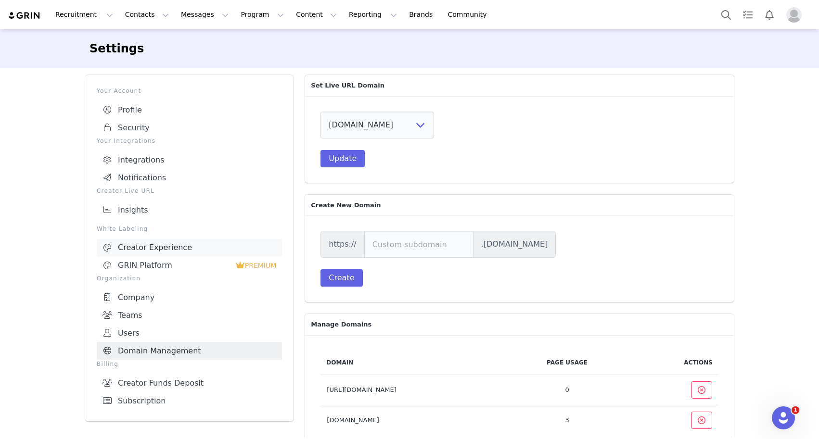
click at [179, 240] on link "Creator Experience" at bounding box center [189, 247] width 185 height 17
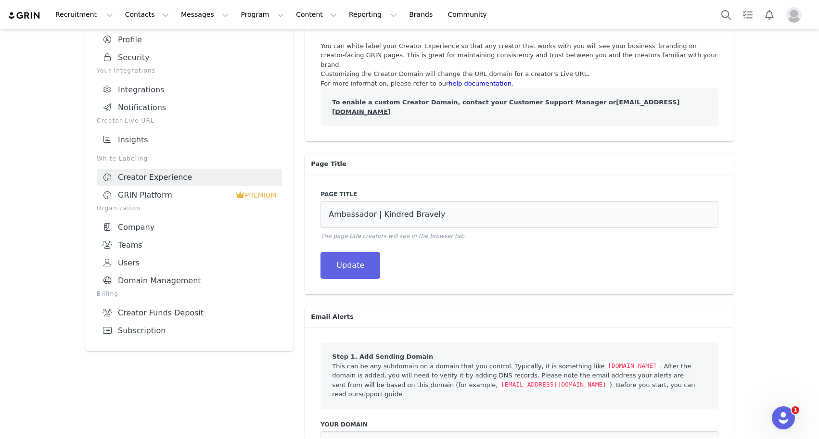
scroll to position [137, 0]
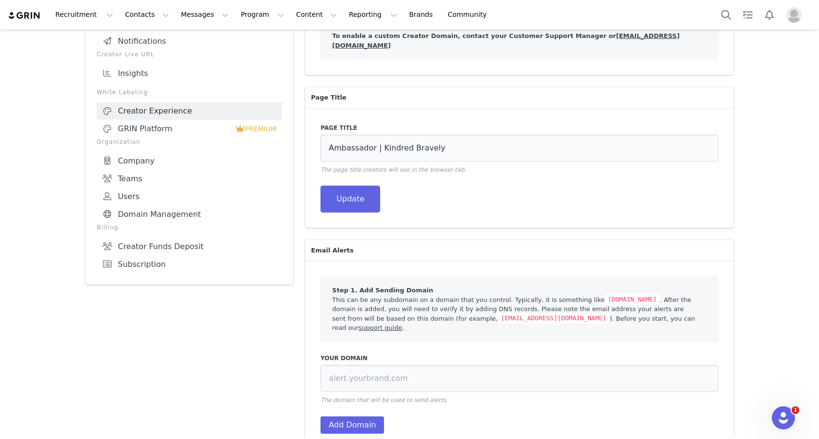
click at [358, 324] on link "support guide" at bounding box center [379, 327] width 43 height 7
click at [778, 428] on div "Open Intercom Messenger" at bounding box center [781, 416] width 23 height 23
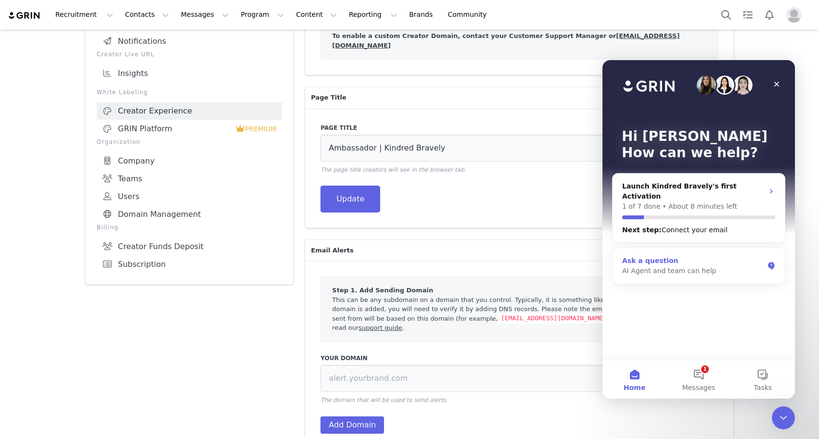
click at [708, 256] on div "Ask a question" at bounding box center [692, 261] width 141 height 10
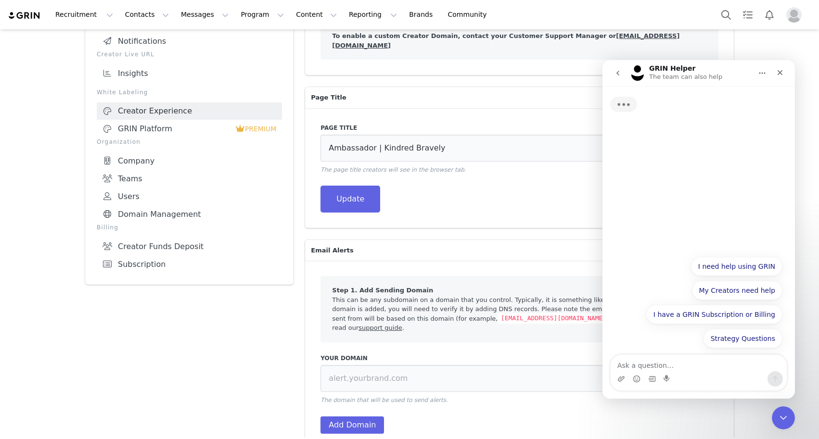
click at [617, 77] on icon "go back" at bounding box center [618, 73] width 8 height 8
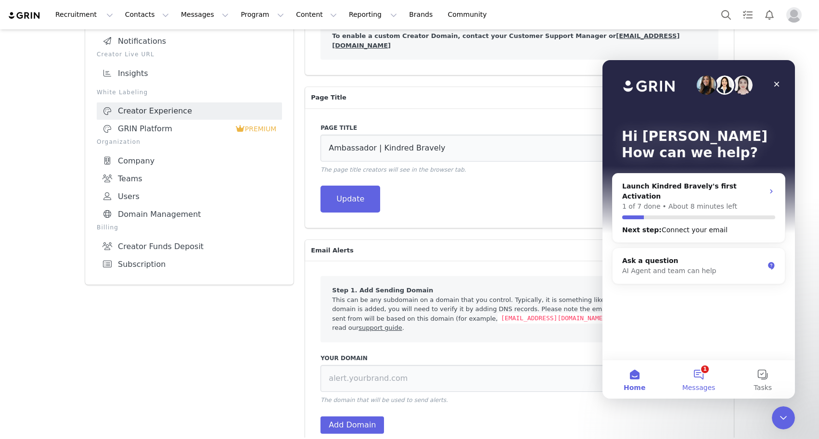
click at [703, 379] on button "1 Messages" at bounding box center [698, 379] width 64 height 38
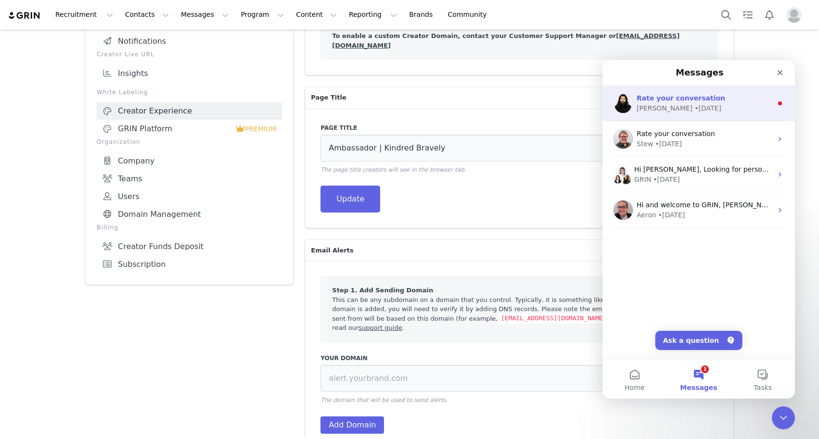
click at [730, 103] on div "[PERSON_NAME] • [DATE]" at bounding box center [705, 108] width 136 height 10
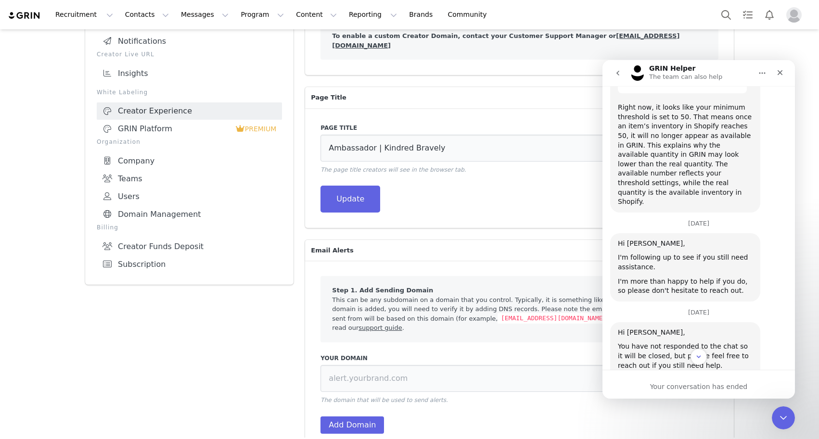
scroll to position [1853, 0]
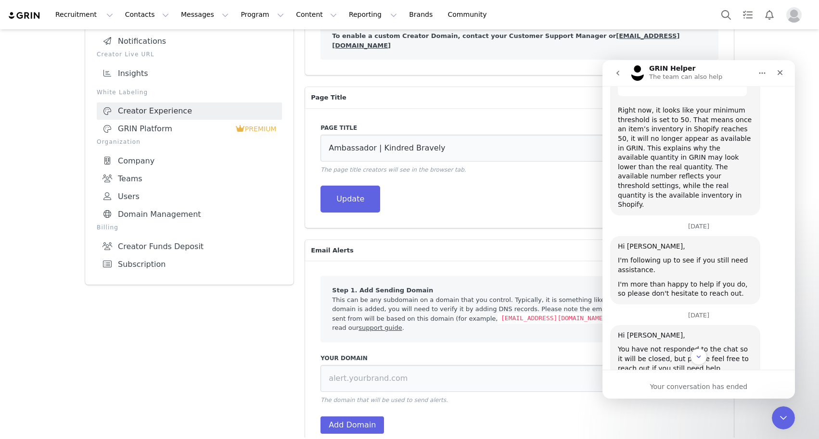
click at [619, 68] on button "go back" at bounding box center [618, 73] width 18 height 18
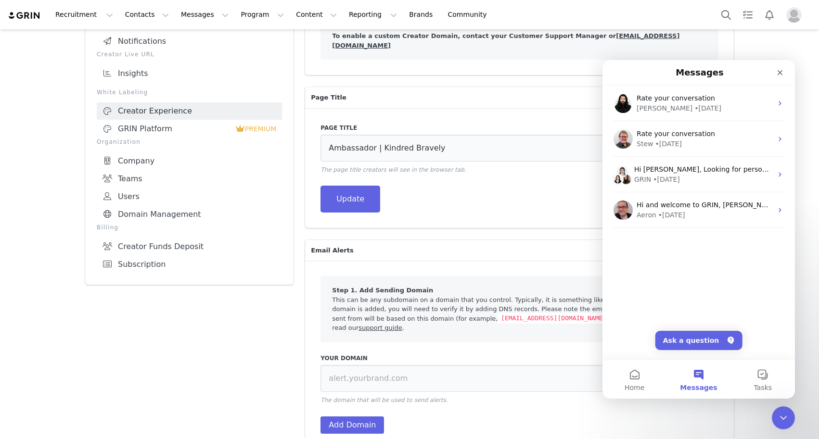
scroll to position [0, 0]
click at [700, 342] on button "Ask a question" at bounding box center [698, 340] width 87 height 19
